Goal: Transaction & Acquisition: Download file/media

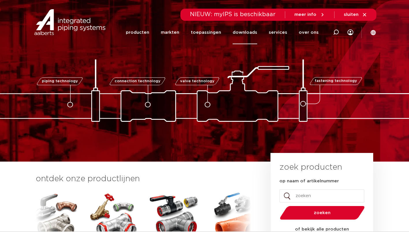
click at [246, 32] on link "downloads" at bounding box center [245, 32] width 25 height 23
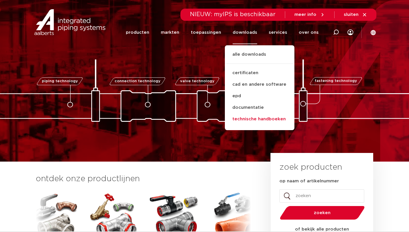
click at [251, 118] on link "technische handboeken" at bounding box center [260, 119] width 70 height 12
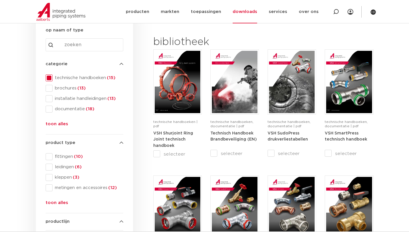
scroll to position [87, 0]
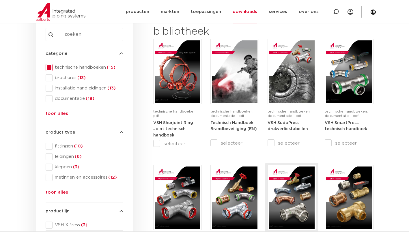
click at [282, 198] on img at bounding box center [292, 198] width 46 height 62
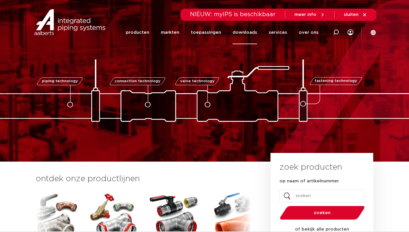
click at [247, 33] on link "downloads" at bounding box center [245, 32] width 25 height 23
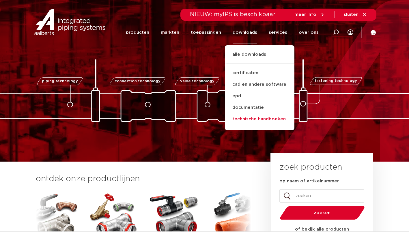
click at [259, 118] on link "technische handboeken" at bounding box center [260, 119] width 70 height 12
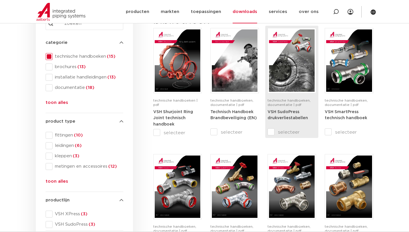
scroll to position [116, 0]
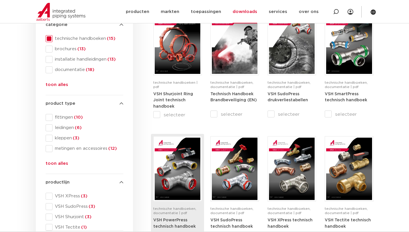
click at [177, 177] on img at bounding box center [178, 169] width 46 height 62
